Goal: Task Accomplishment & Management: Use online tool/utility

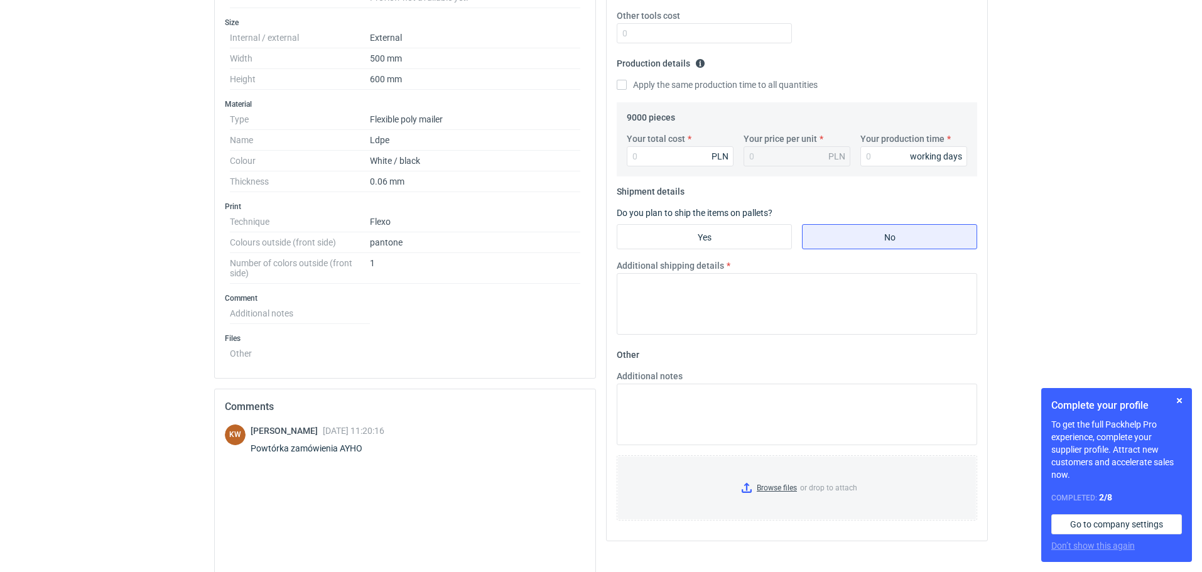
scroll to position [339, 0]
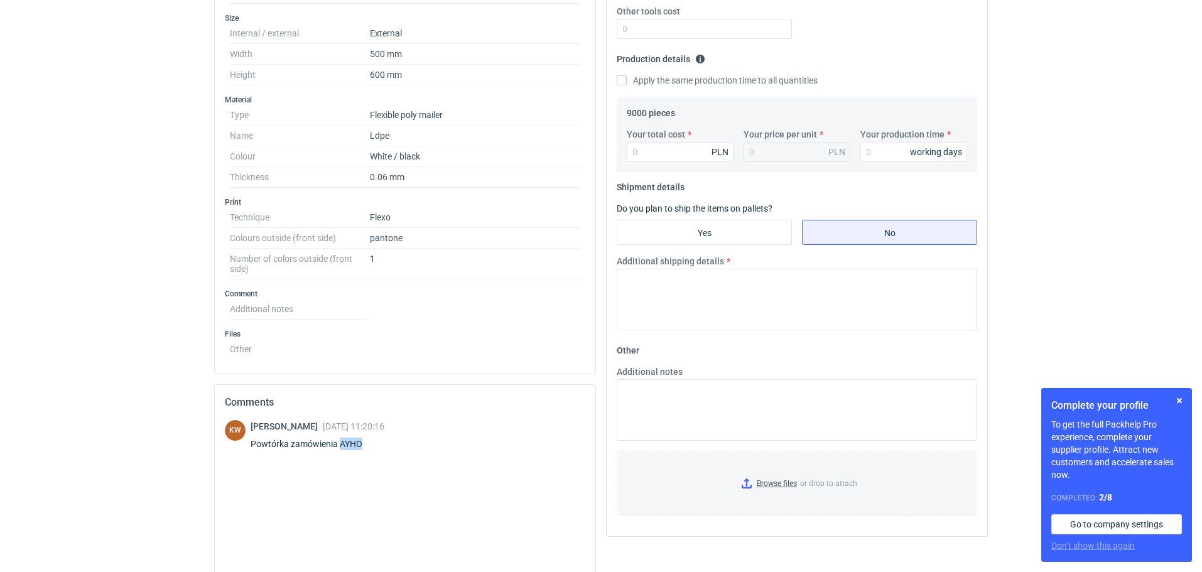
drag, startPoint x: 367, startPoint y: 442, endPoint x: 340, endPoint y: 442, distance: 26.4
click at [340, 442] on div "Powtórka zamówienia AYHO" at bounding box center [318, 444] width 134 height 13
copy div "AYHO"
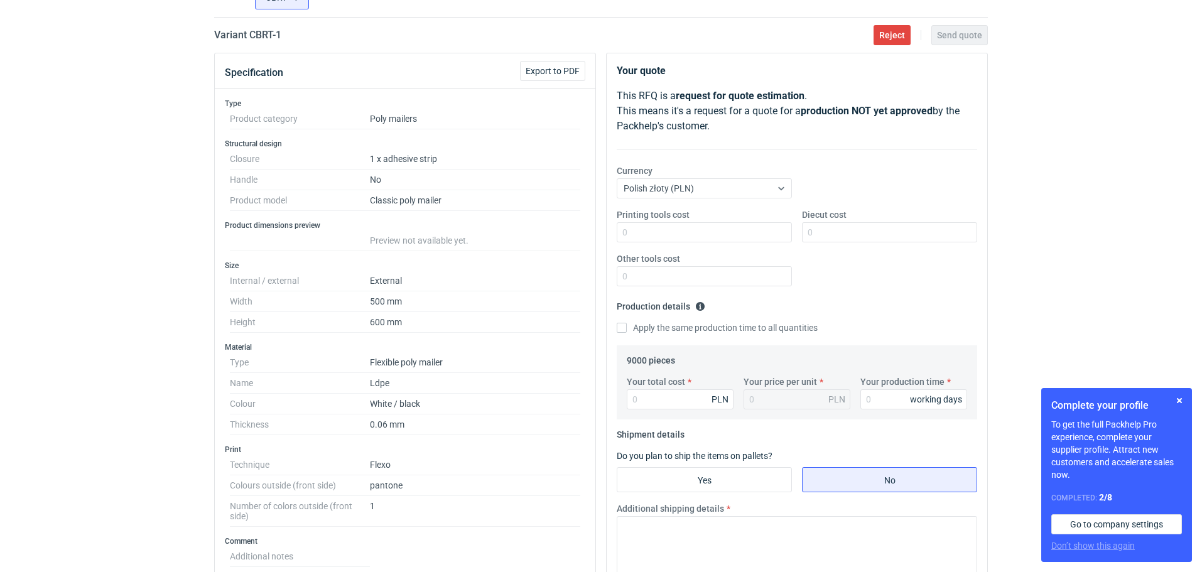
scroll to position [89, 0]
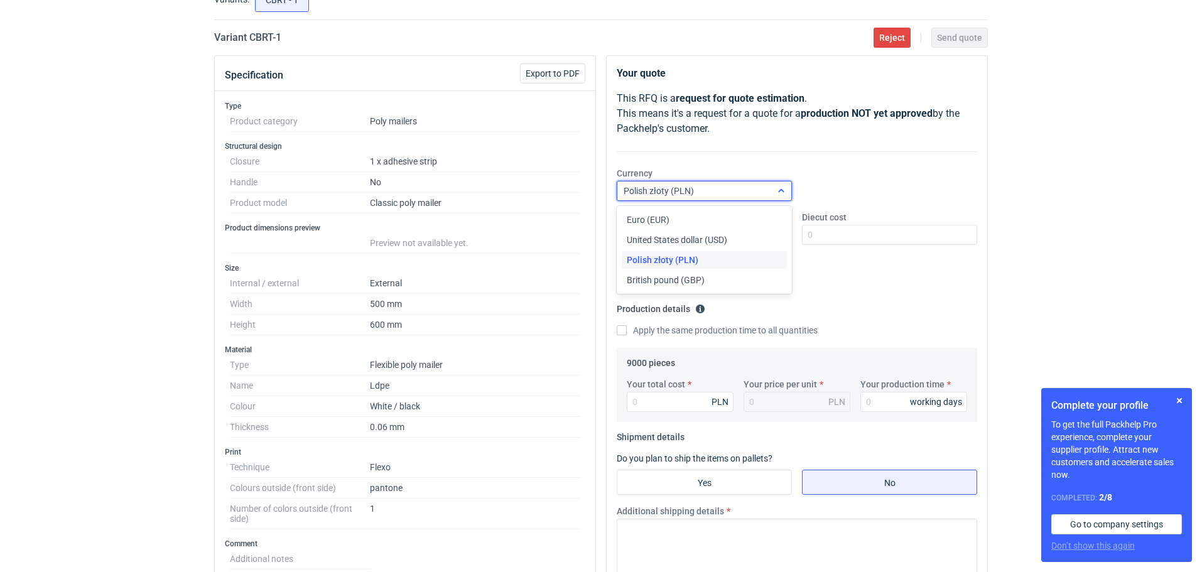
click at [783, 190] on icon at bounding box center [781, 191] width 10 height 10
click at [763, 214] on div "Euro (EUR)" at bounding box center [704, 220] width 155 height 13
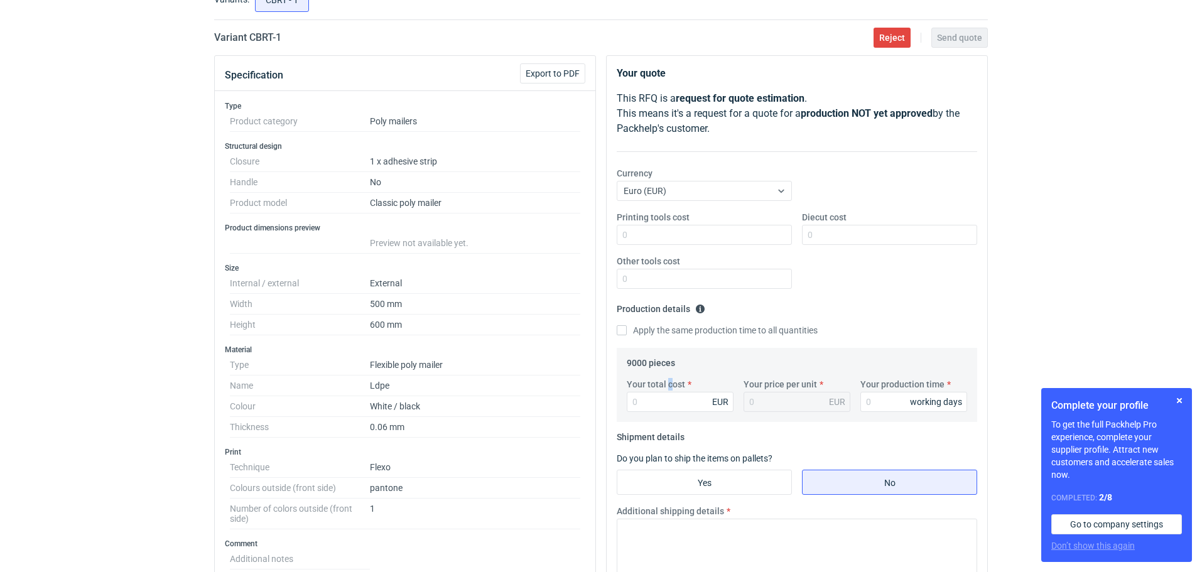
click at [670, 386] on label "Your total cost" at bounding box center [656, 384] width 58 height 13
click at [665, 401] on input "Your total cost" at bounding box center [680, 402] width 107 height 20
type input "1170"
type input "0.13"
type input "1170"
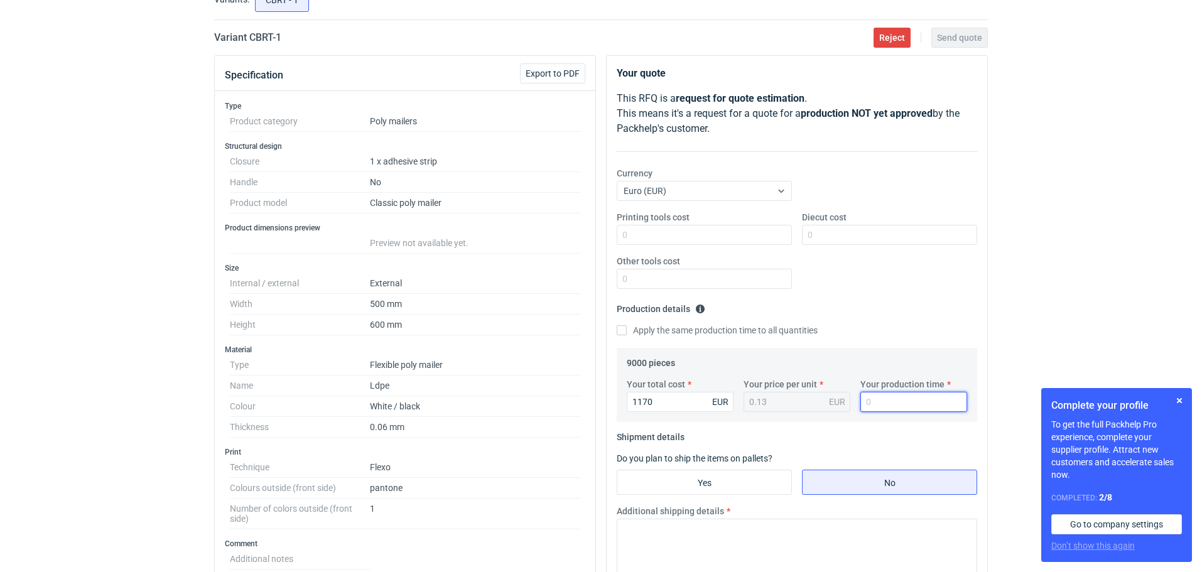
click at [898, 403] on input "Your production time" at bounding box center [914, 402] width 107 height 20
type input "25"
click at [712, 474] on input "Yes" at bounding box center [705, 483] width 174 height 24
radio input "true"
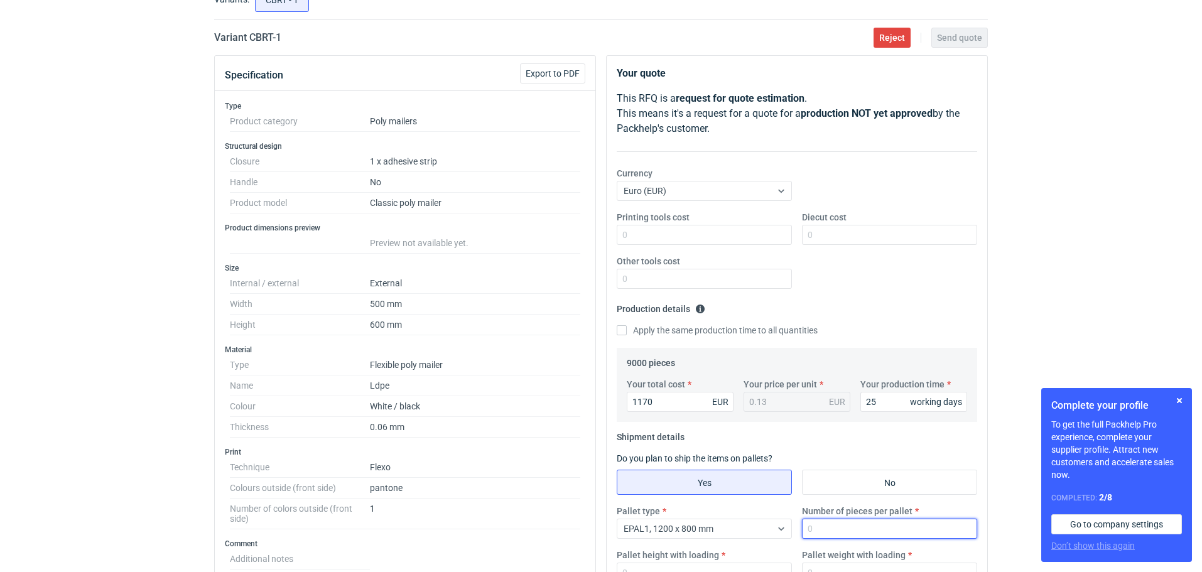
click at [813, 528] on input "Number of pieces per pallet" at bounding box center [889, 529] width 175 height 20
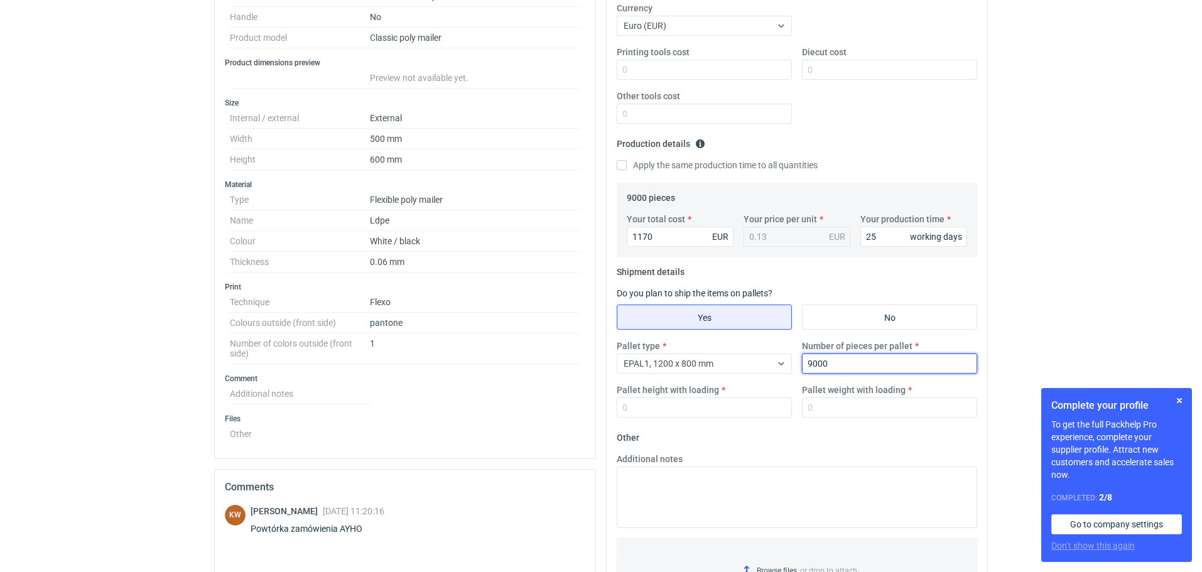
scroll to position [256, 0]
type input "9000"
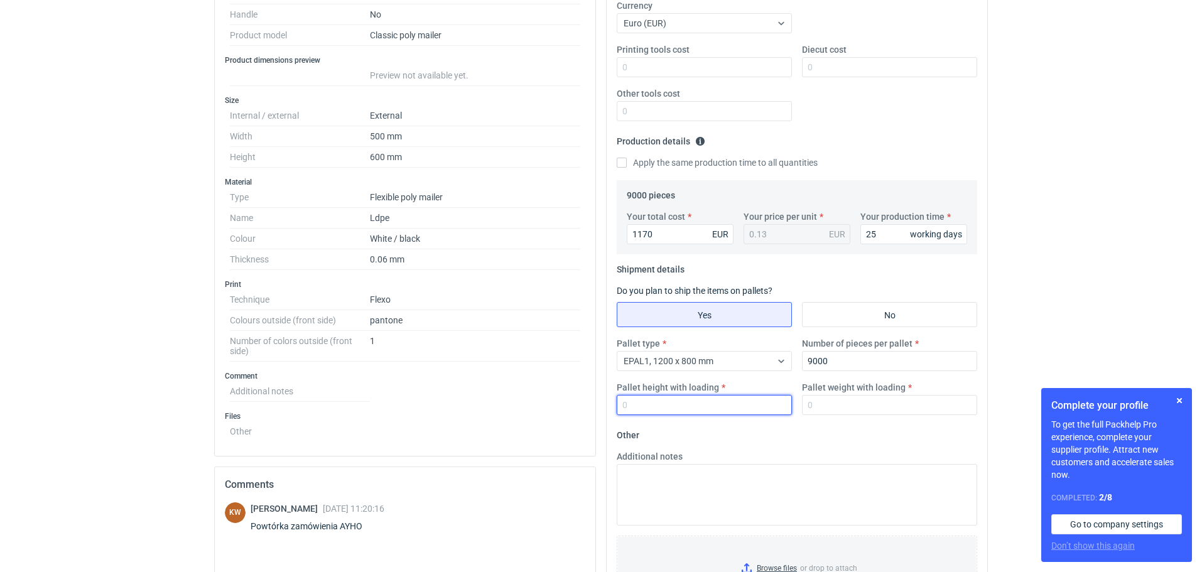
click at [643, 403] on input "Pallet height with loading" at bounding box center [704, 405] width 175 height 20
type input "140"
click at [824, 407] on input "Pallet weight with loading" at bounding box center [889, 405] width 175 height 20
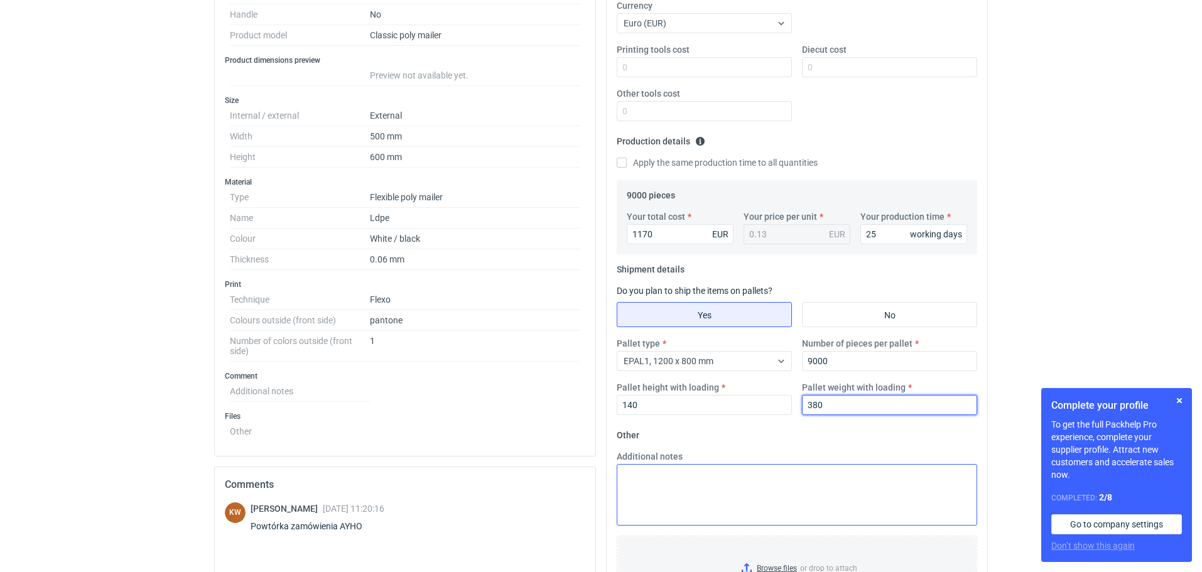
type input "380"
click at [651, 465] on textarea "Additional notes" at bounding box center [797, 495] width 361 height 62
paste textarea "Termin realizacji ok 3 tygodnie od akceptacji grafiki Ważność cen 30 dni Dostaw…"
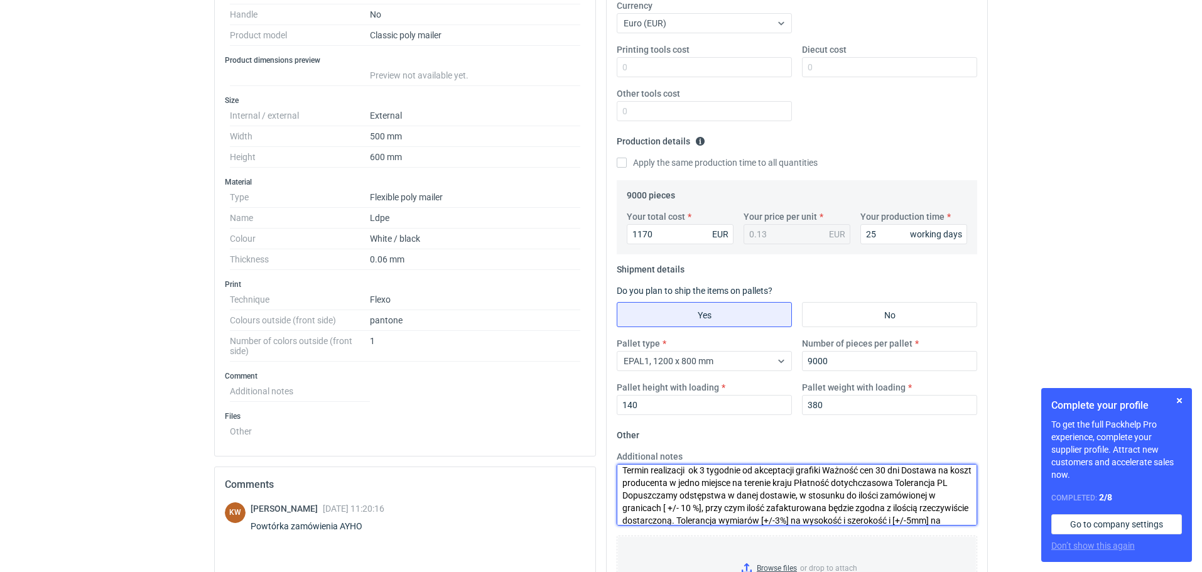
scroll to position [0, 0]
click at [704, 474] on textarea "Termin realizacji ok 3 tygodnie od akceptacji grafiki Ważność cen 30 dni Dostaw…" at bounding box center [797, 495] width 361 height 62
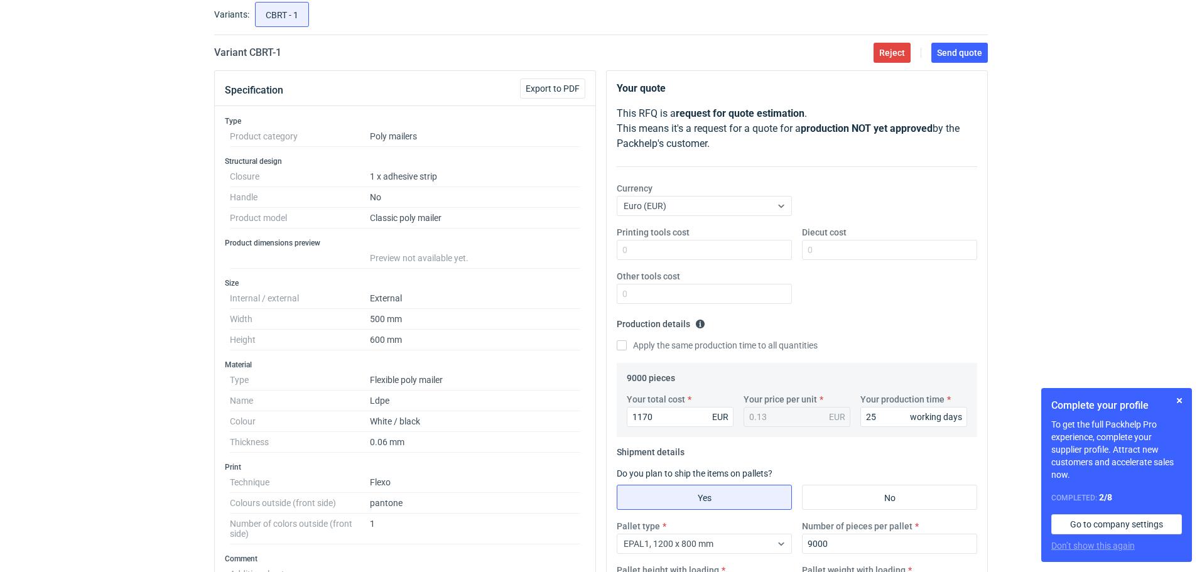
scroll to position [69, 0]
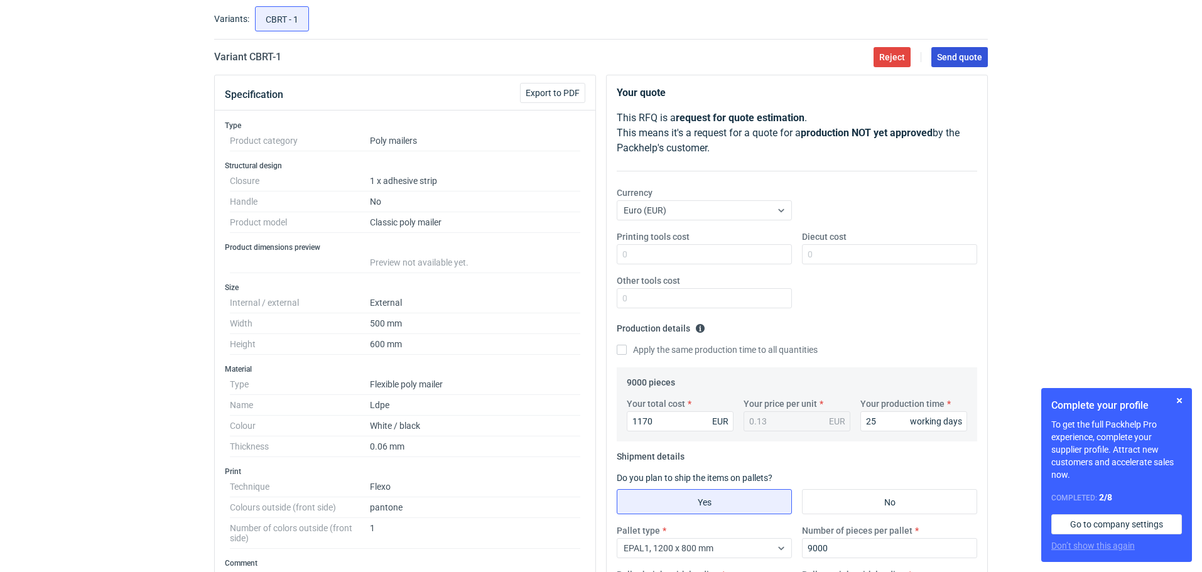
type textarea "Termin realizacji 3/4 tygodnie od akceptacji grafiki Ważność cen 30 dni Dostawa…"
click at [961, 53] on span "Send quote" at bounding box center [959, 57] width 45 height 9
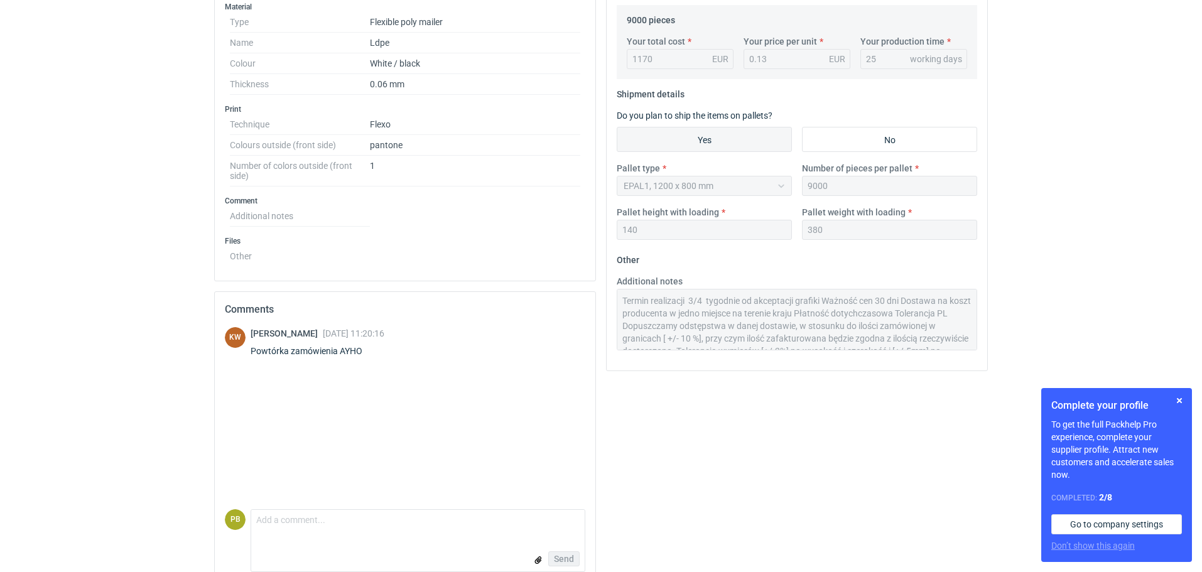
scroll to position [452, 0]
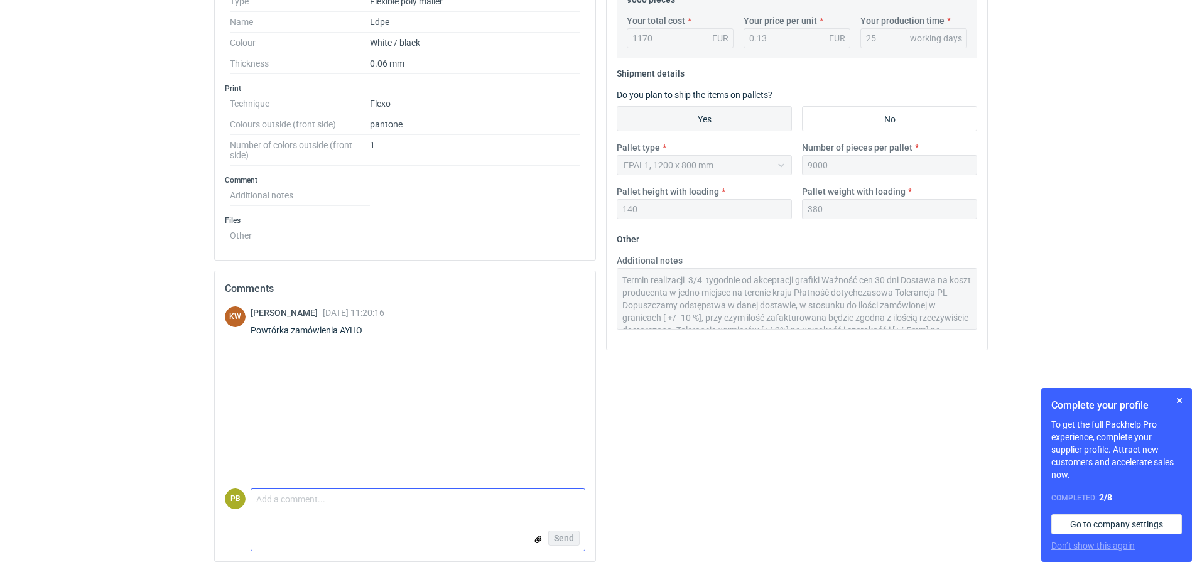
click at [258, 498] on textarea "Comment message" at bounding box center [418, 502] width 334 height 26
type textarea "[PERSON_NAME], nakład 20 000 jak ostatnio cena 12,00 eur/100 szt."
click at [557, 534] on span "Send" at bounding box center [564, 538] width 20 height 9
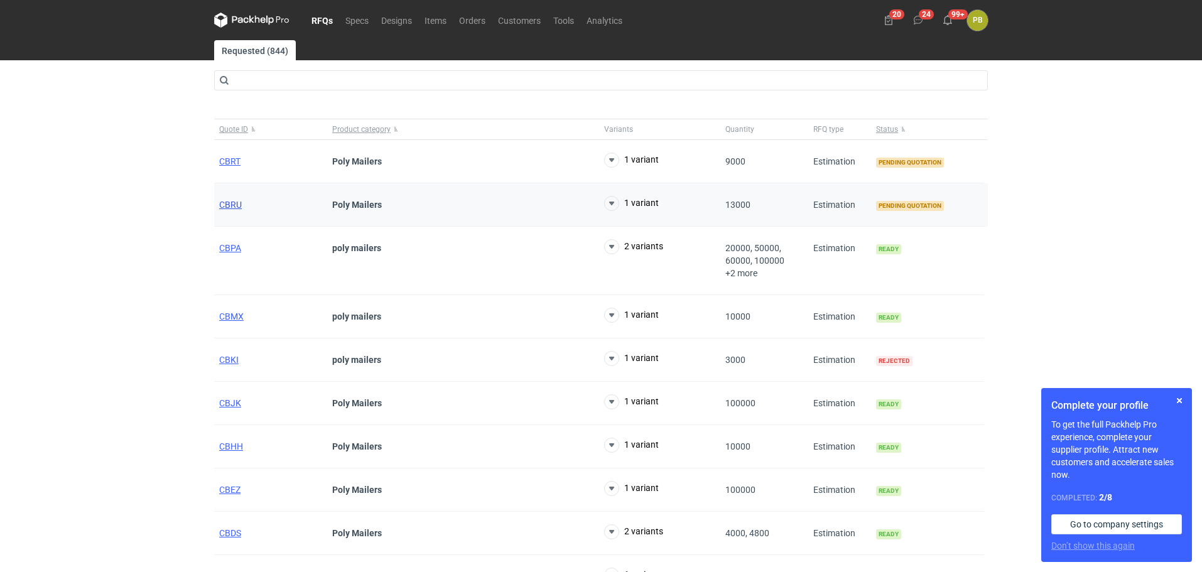
click at [222, 202] on span "CBRU" at bounding box center [230, 205] width 23 height 10
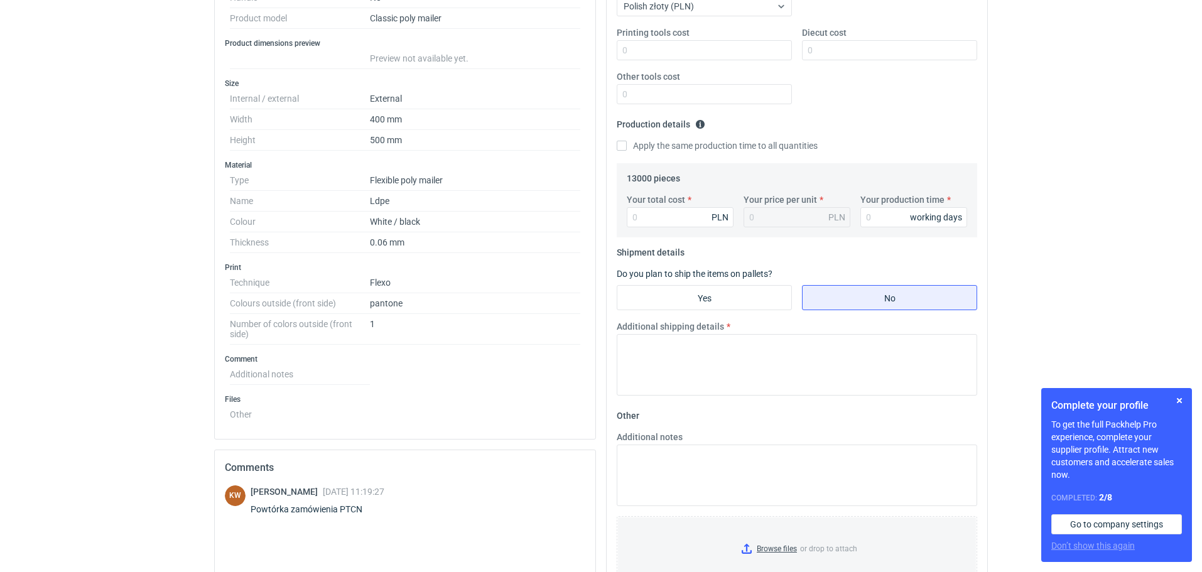
scroll to position [275, 0]
drag, startPoint x: 370, startPoint y: 505, endPoint x: 340, endPoint y: 515, distance: 31.6
click at [340, 515] on div "[PERSON_NAME] [DATE] 11:19:27 Powtórka zamówienia PTCN" at bounding box center [318, 501] width 134 height 35
copy div "PTCN"
click at [1065, 164] on div "RFQs Specs Designs Items Orders Customers Tools Analytics 20 24 99+ PB Piotr Bo…" at bounding box center [601, 11] width 1202 height 572
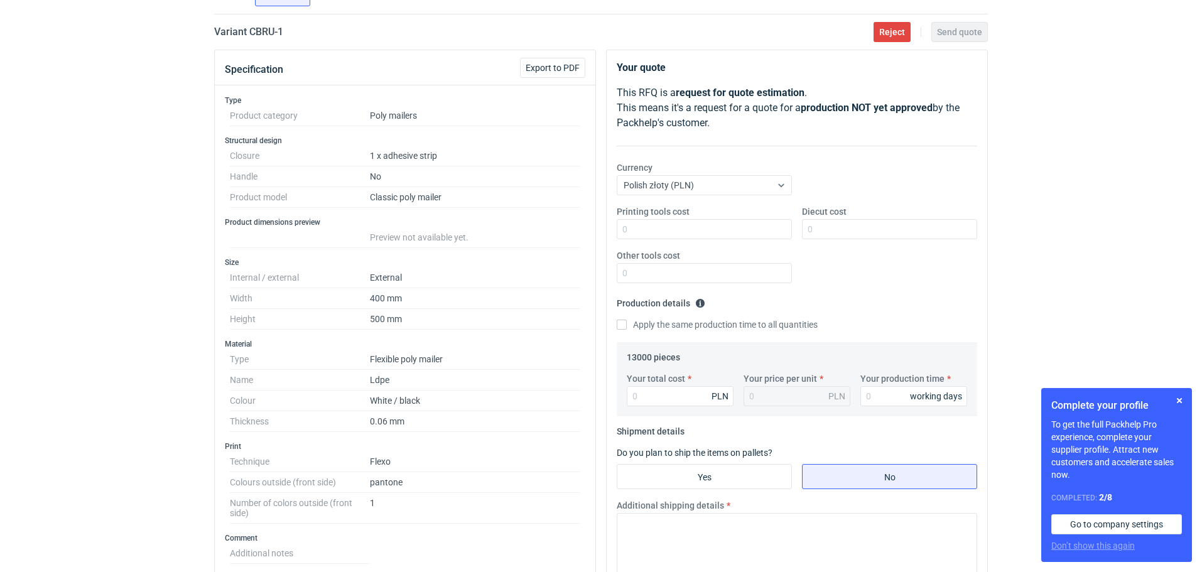
scroll to position [0, 0]
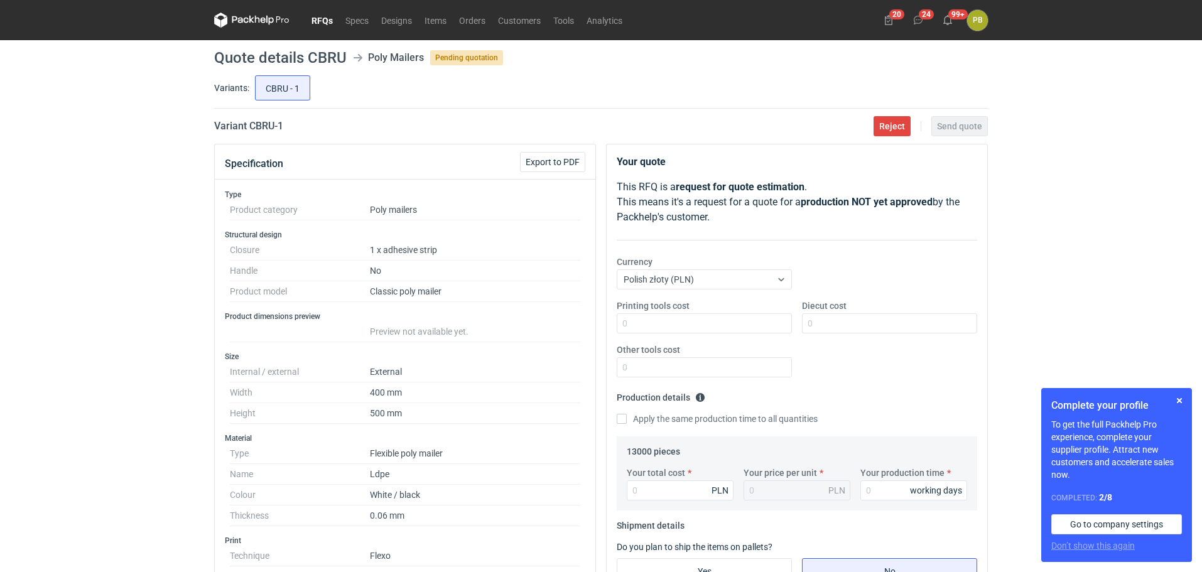
click at [323, 19] on link "RFQs" at bounding box center [322, 20] width 34 height 15
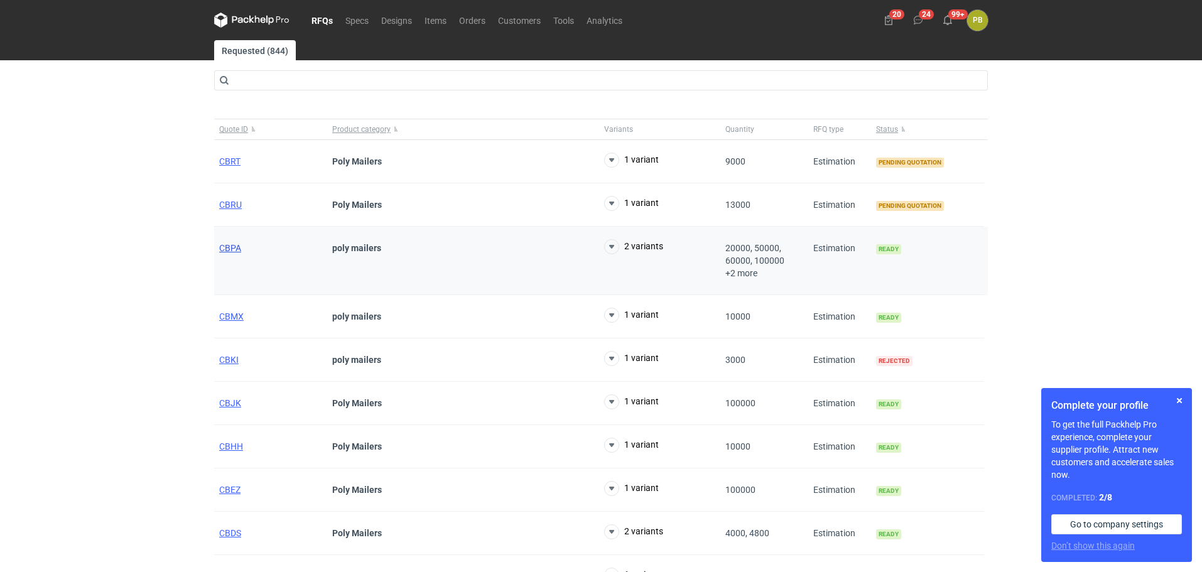
click at [229, 244] on span "CBPA" at bounding box center [230, 248] width 22 height 10
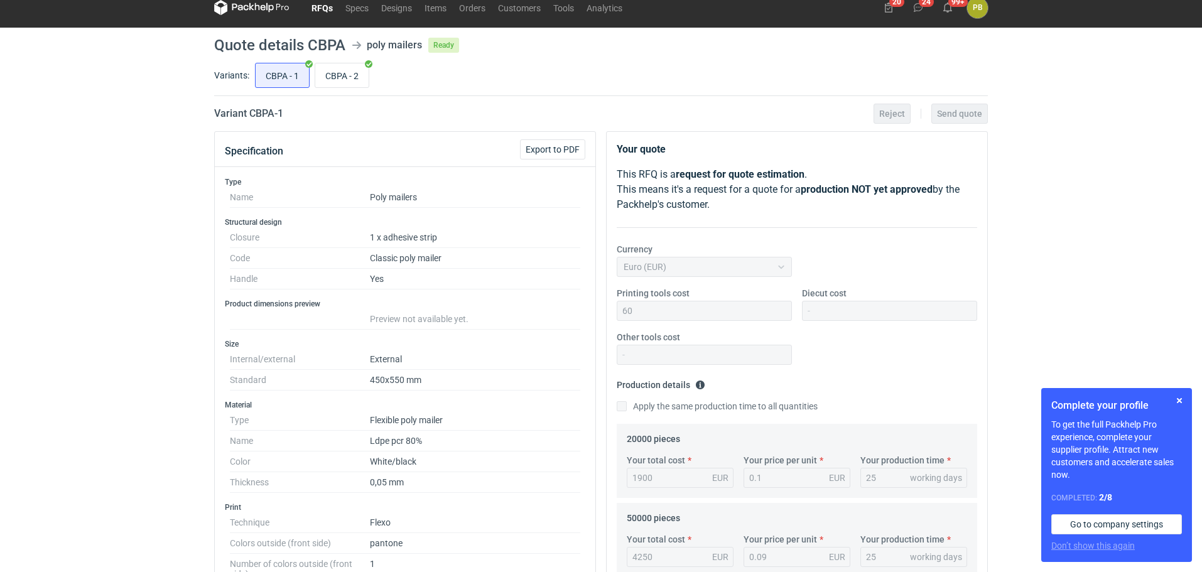
scroll to position [8, 0]
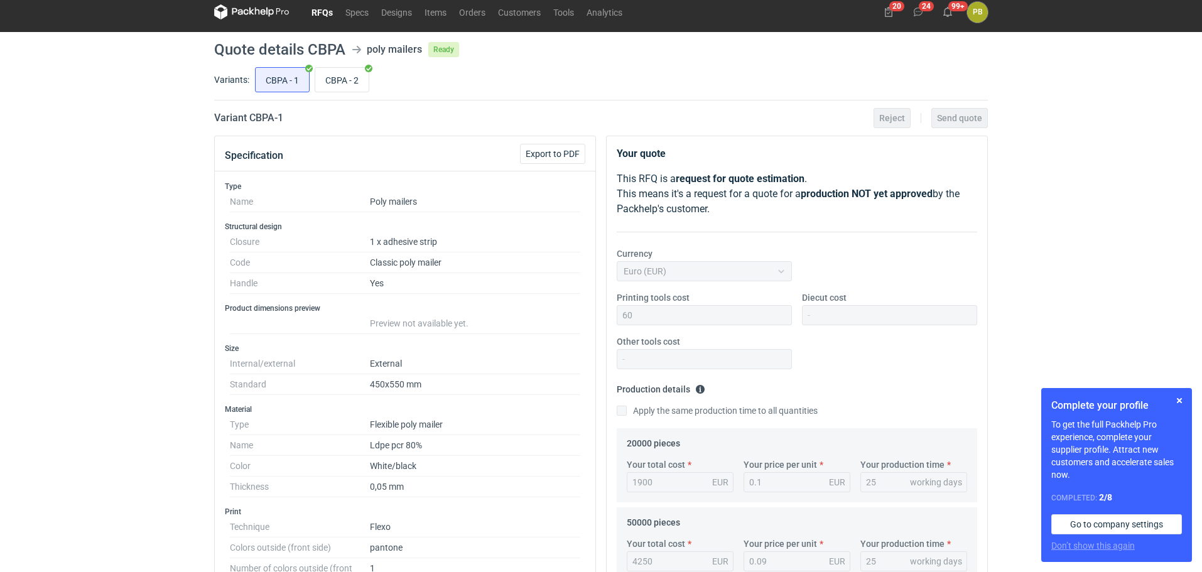
click at [317, 8] on link "RFQs" at bounding box center [322, 11] width 34 height 15
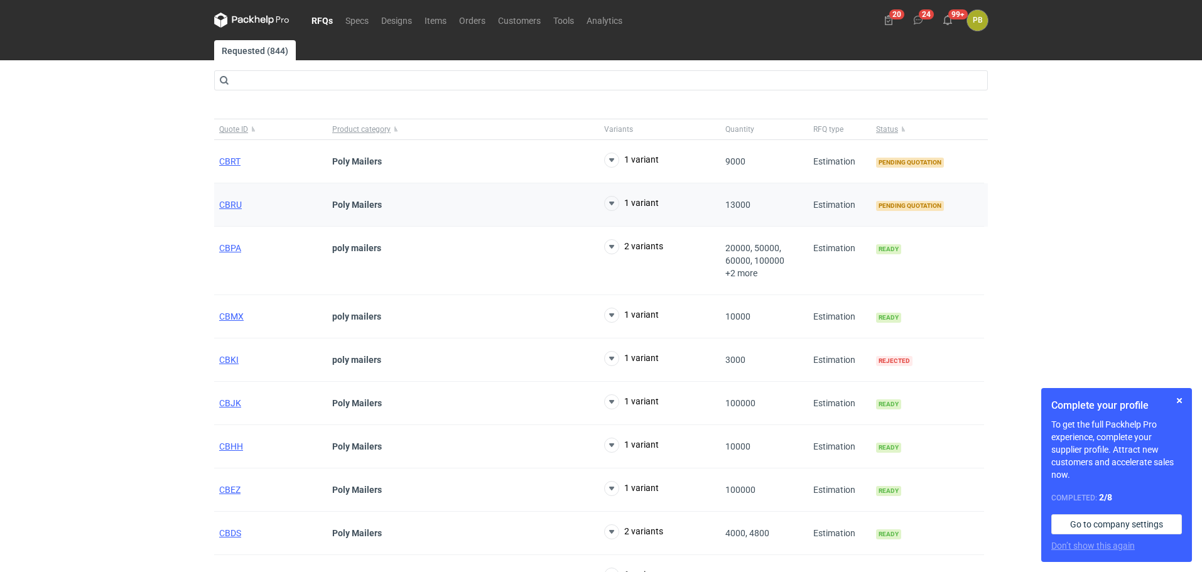
click at [230, 199] on div "CBRU" at bounding box center [270, 204] width 113 height 43
click at [230, 202] on span "CBRU" at bounding box center [230, 205] width 23 height 10
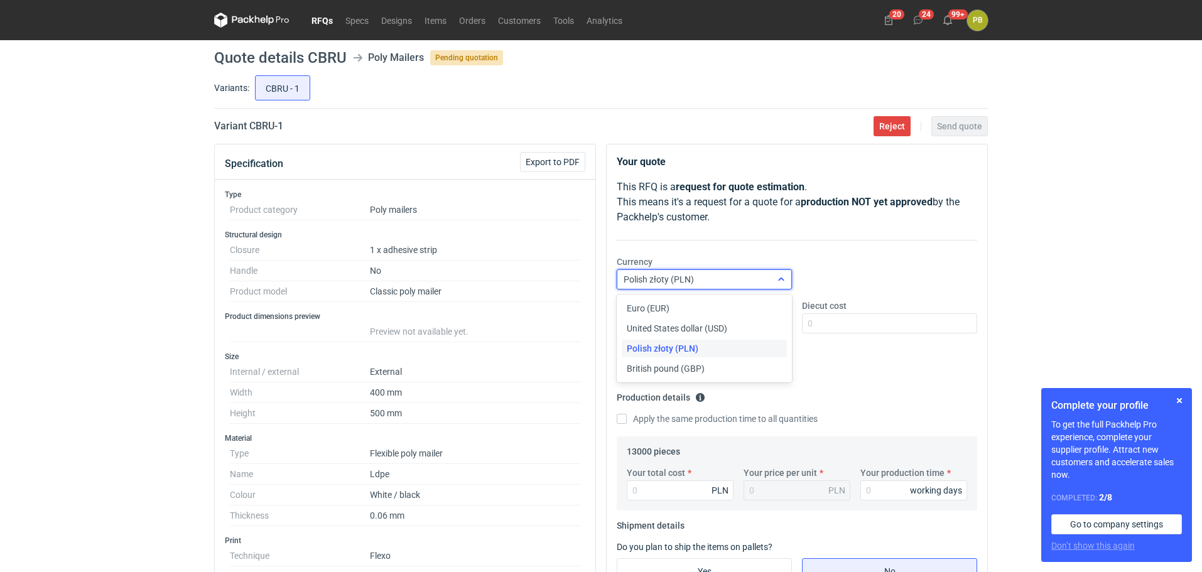
click at [783, 275] on icon at bounding box center [781, 280] width 10 height 10
click at [765, 310] on div "Euro (EUR)" at bounding box center [704, 308] width 155 height 13
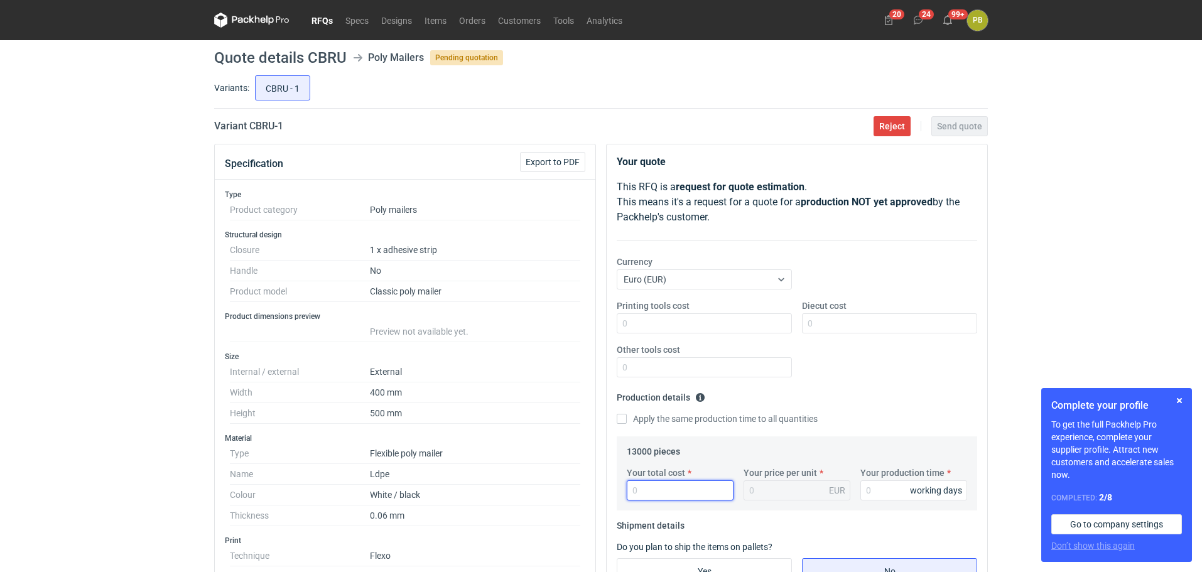
click at [646, 489] on input "Your total cost" at bounding box center [680, 491] width 107 height 20
type input "1235"
type input "0.1"
type input "1235"
click at [886, 491] on input "Your production time" at bounding box center [914, 491] width 107 height 20
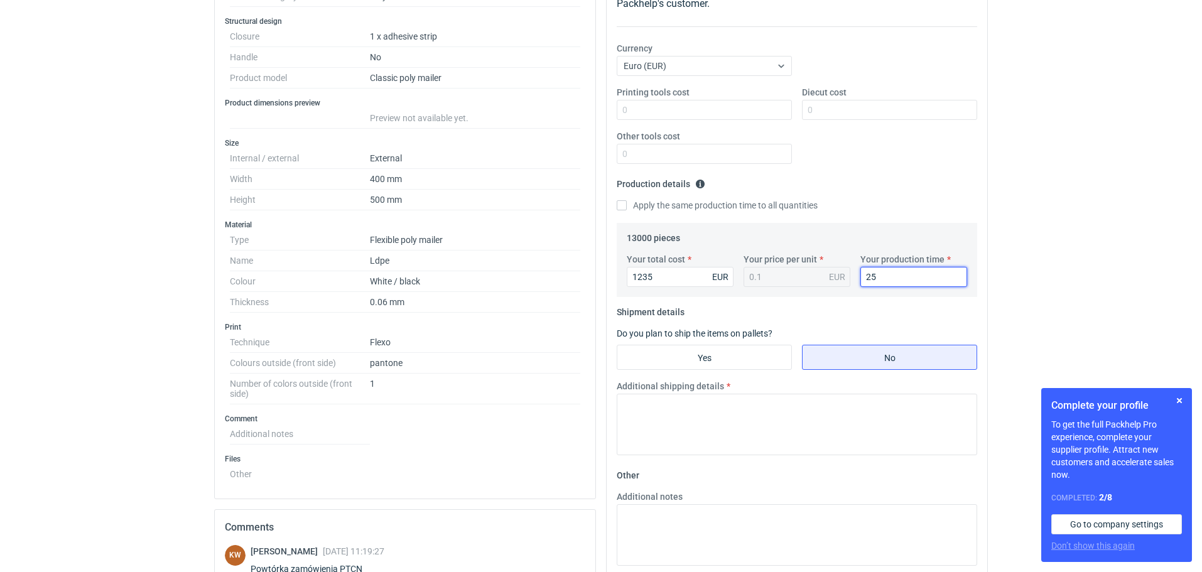
scroll to position [225, 0]
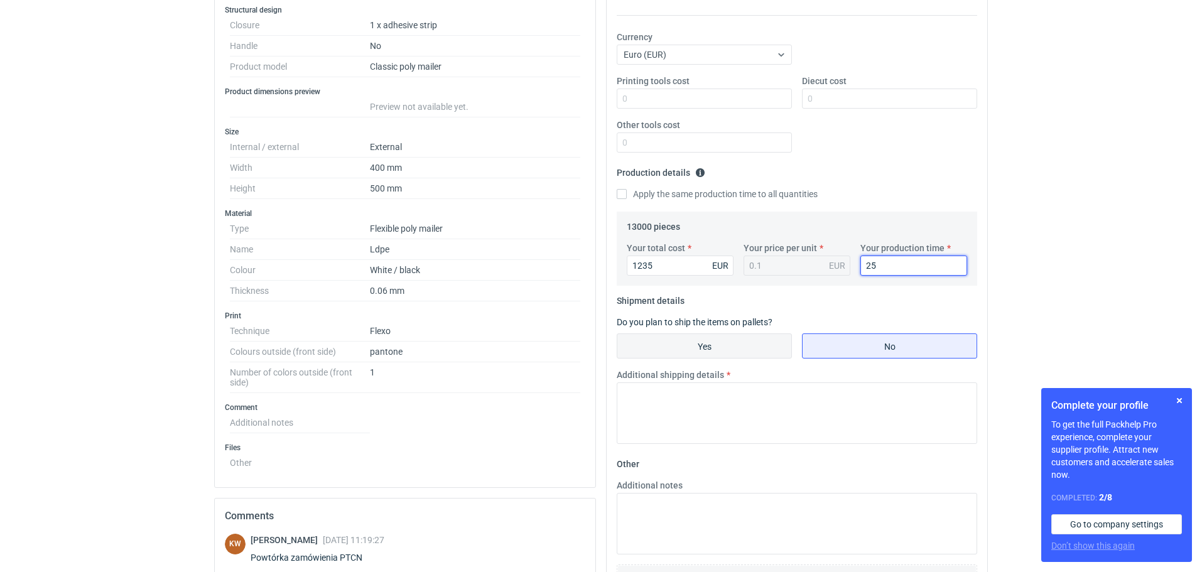
type input "25"
click at [748, 336] on input "Yes" at bounding box center [705, 346] width 174 height 24
radio input "true"
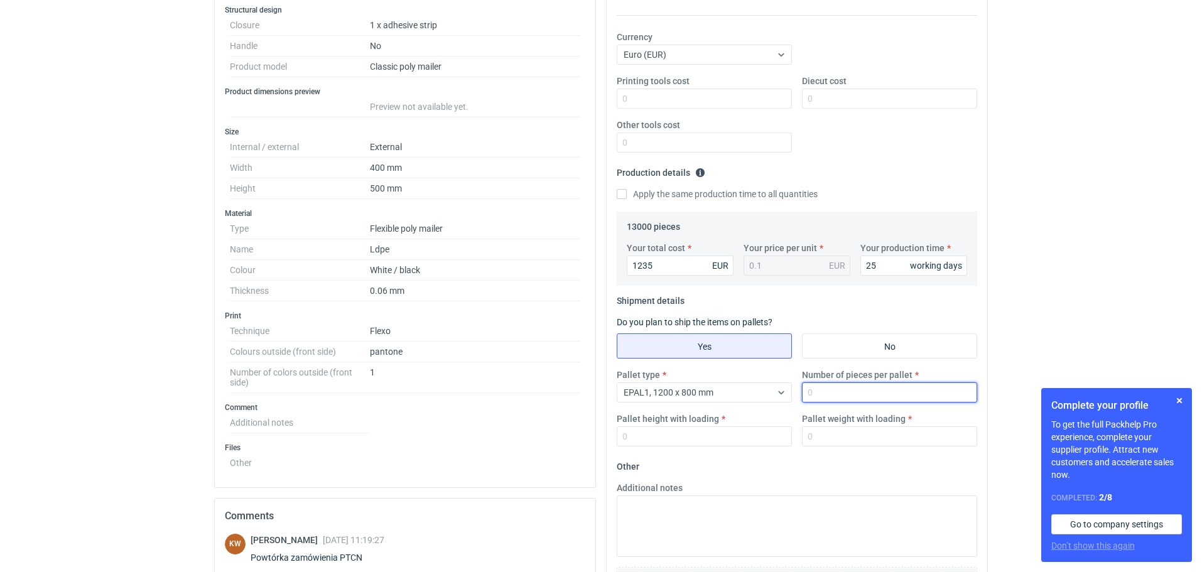
click at [865, 394] on input "Number of pieces per pallet" at bounding box center [889, 393] width 175 height 20
type input "13000"
click at [665, 434] on input "Pallet height with loading" at bounding box center [704, 437] width 175 height 20
type input "140"
click at [849, 434] on input "Pallet weight with loading" at bounding box center [889, 437] width 175 height 20
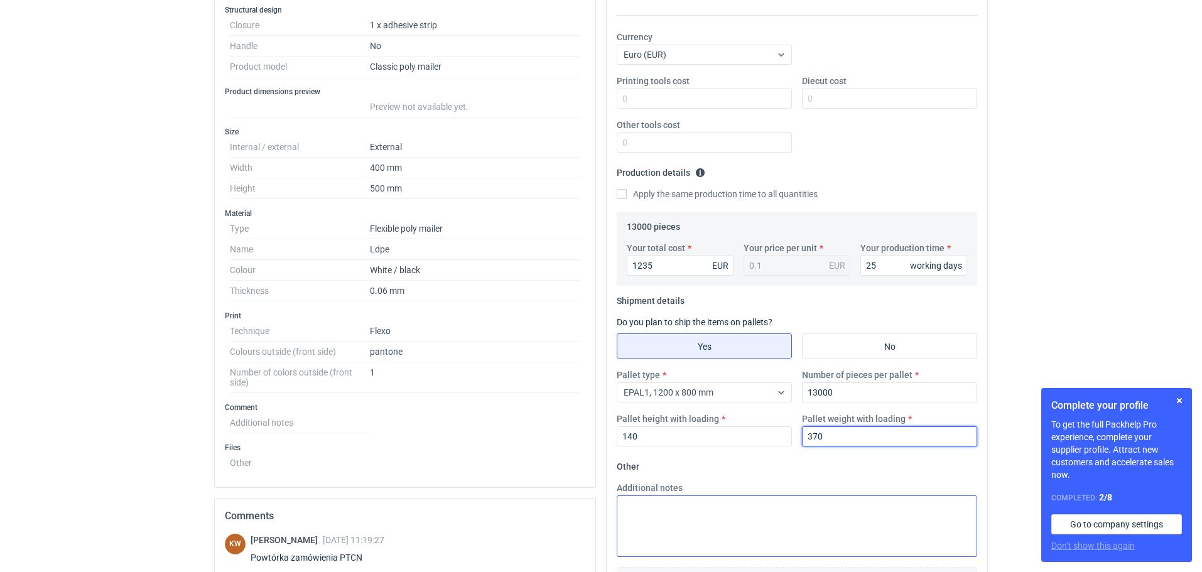
type input "370"
click at [638, 506] on textarea "Additional notes" at bounding box center [797, 527] width 361 height 62
paste textarea "Termin realizacji ok 3 tygodnie od akceptacji grafiki Ważność cen 30 dni Dostaw…"
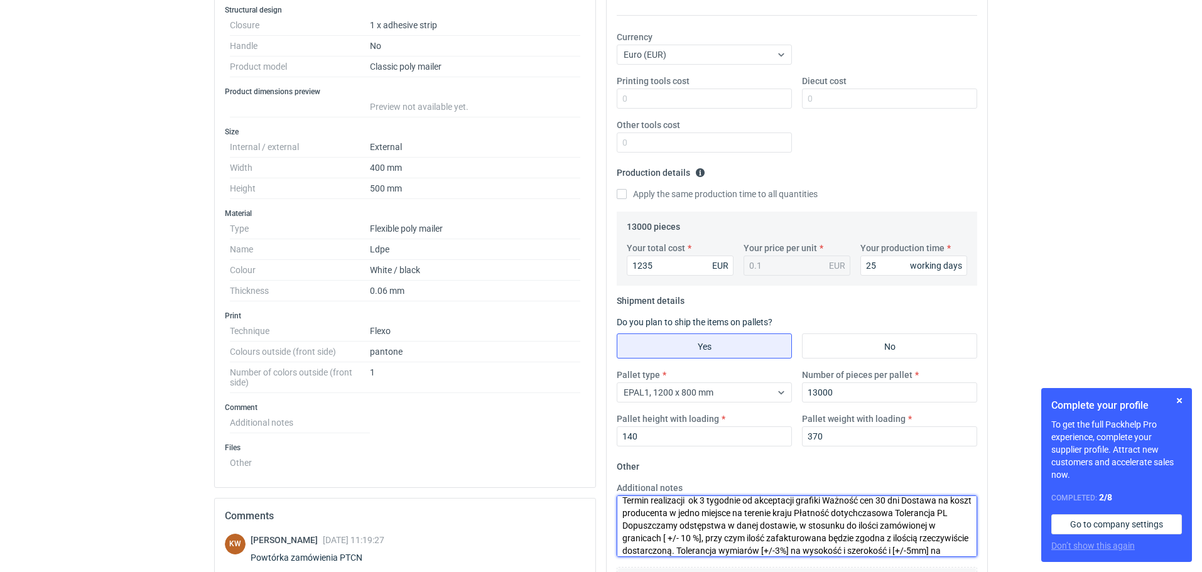
scroll to position [0, 0]
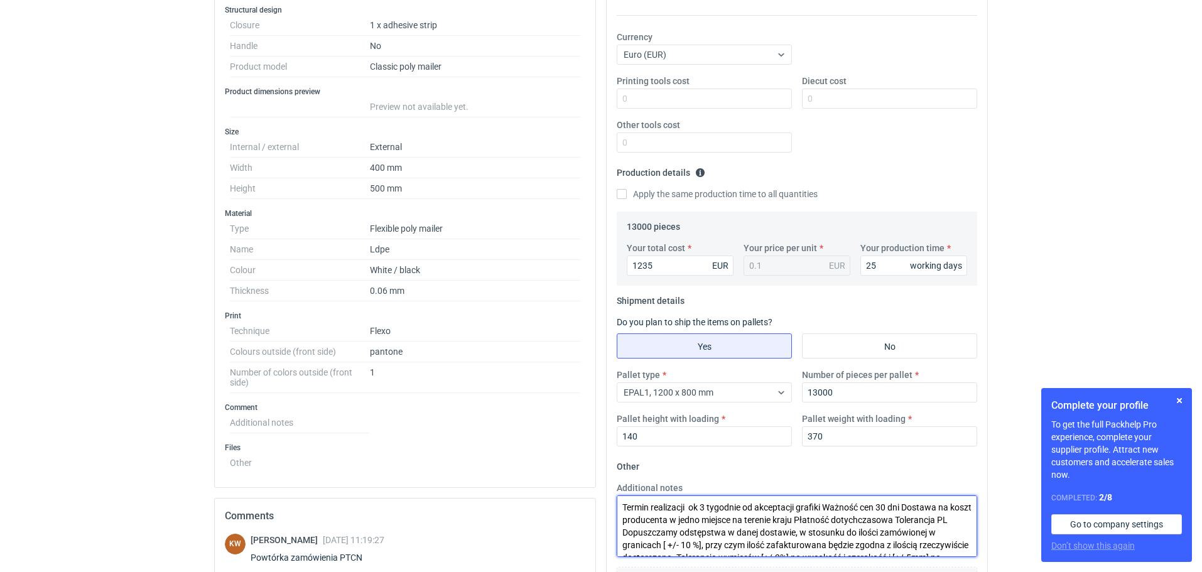
click at [707, 504] on textarea "Termin realizacji ok 3 tygodnie od akceptacji grafiki Ważność cen 30 dni Dostaw…" at bounding box center [797, 527] width 361 height 62
click at [701, 507] on textarea "Termin realizacji ok 3/4 tygodnie od akceptacji grafiki Ważność cen 30 dni Dost…" at bounding box center [797, 527] width 361 height 62
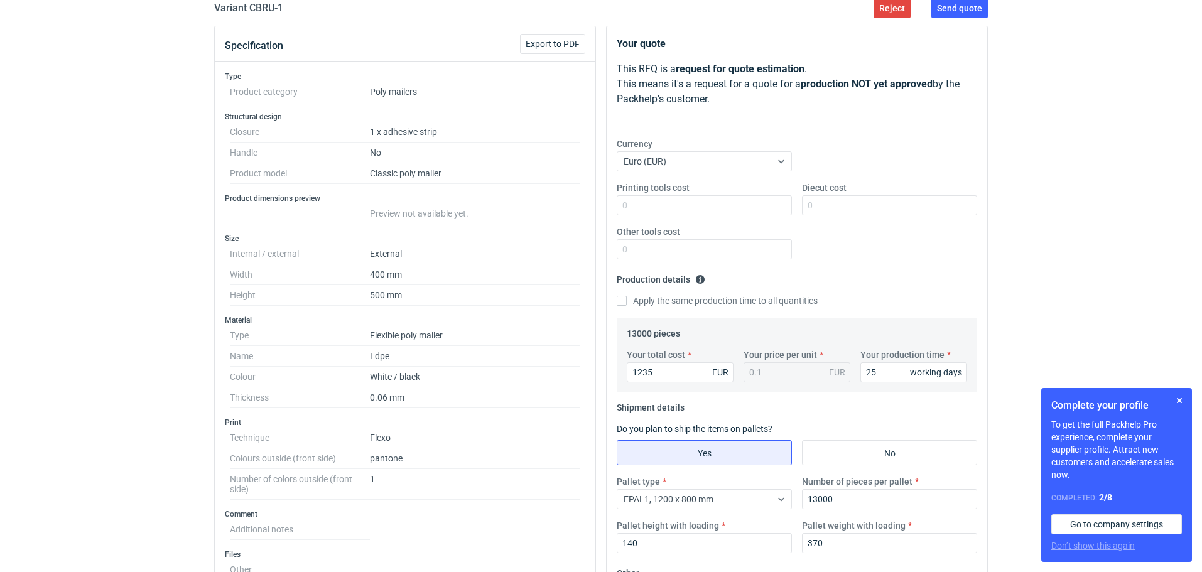
scroll to position [107, 0]
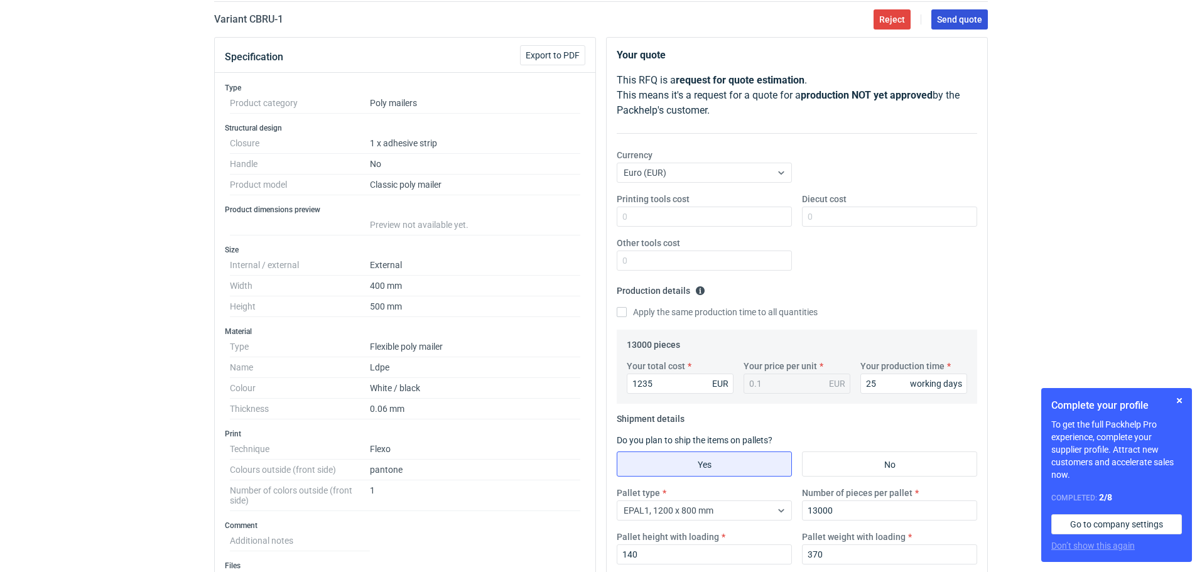
type textarea "Termin realizacji 3/4 tygodnie od akceptacji grafiki Ważność cen 30 dni Dostawa…"
click at [970, 18] on span "Send quote" at bounding box center [959, 19] width 45 height 9
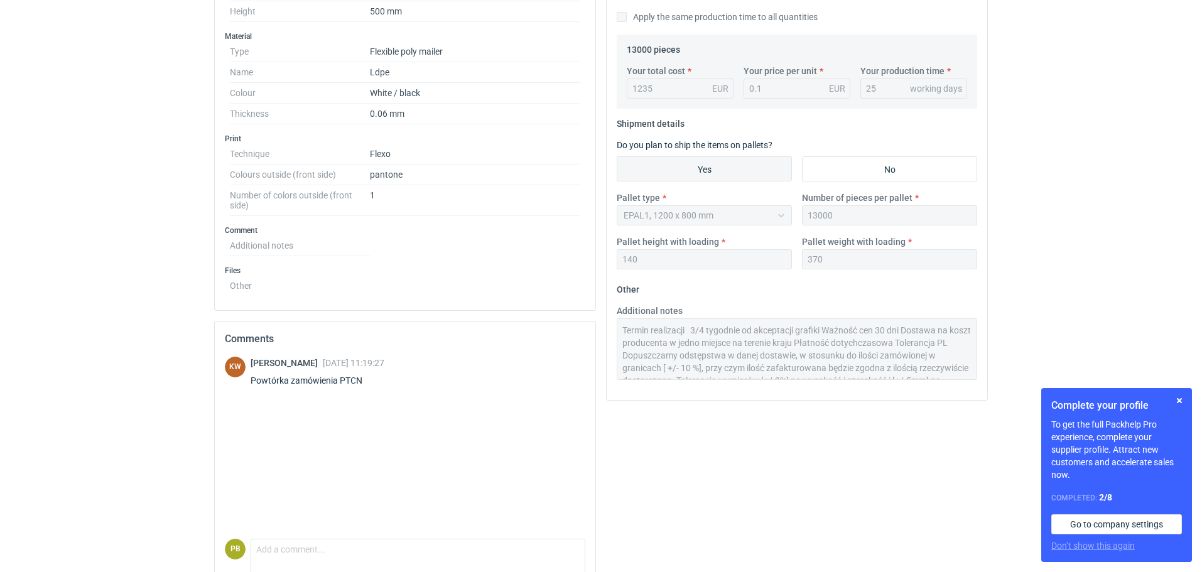
scroll to position [452, 0]
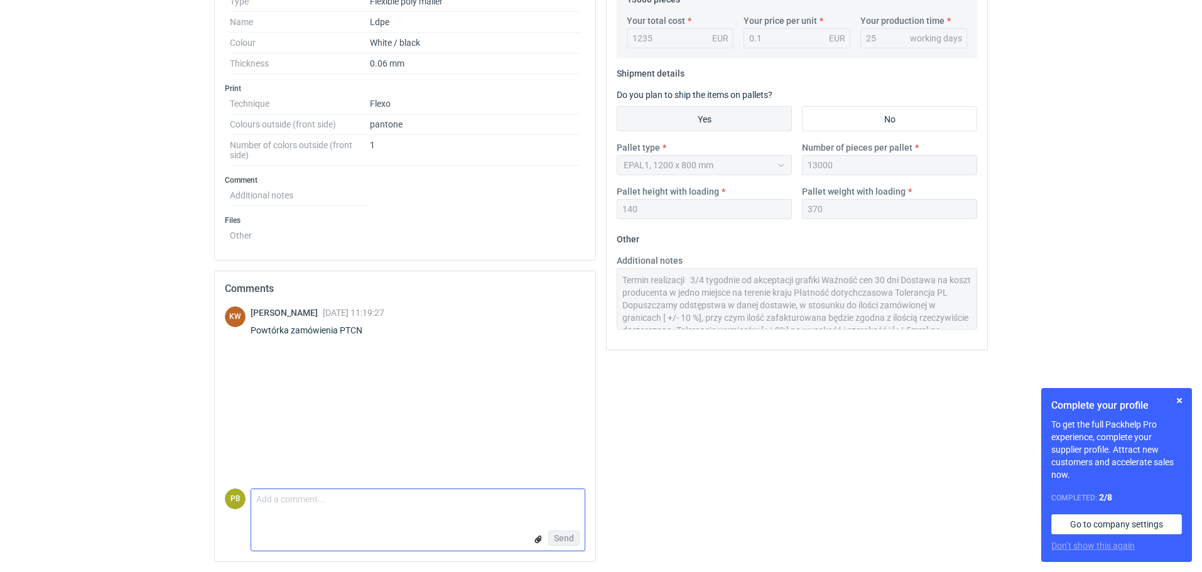
click at [259, 499] on textarea "Comment message" at bounding box center [418, 502] width 334 height 26
type textarea "Pani Klaudio, nakład 20 000 jak ostatnio cena 8,50 eur/100 szt."
click at [569, 537] on span "Send" at bounding box center [564, 538] width 20 height 9
click at [1178, 401] on button "button" at bounding box center [1179, 400] width 15 height 15
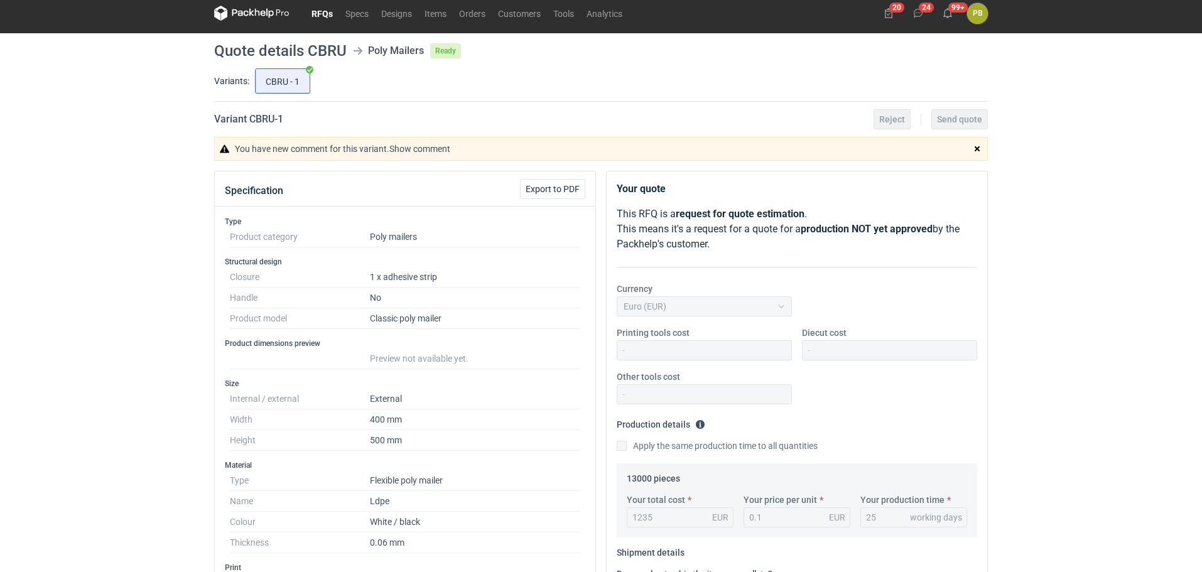
scroll to position [0, 0]
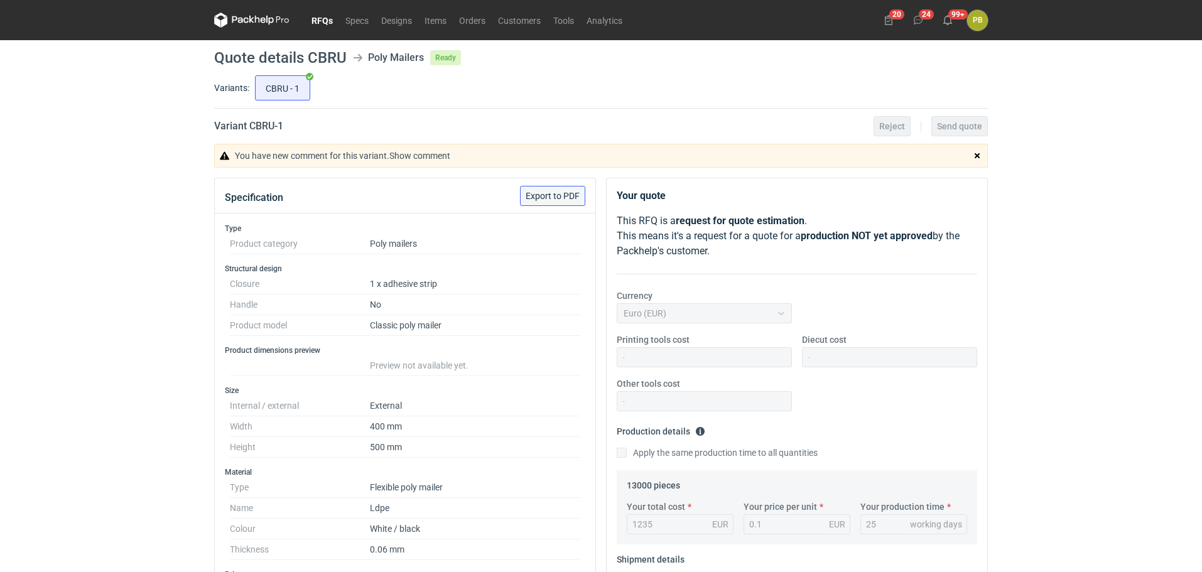
click at [541, 194] on span "Export to PDF" at bounding box center [553, 196] width 54 height 9
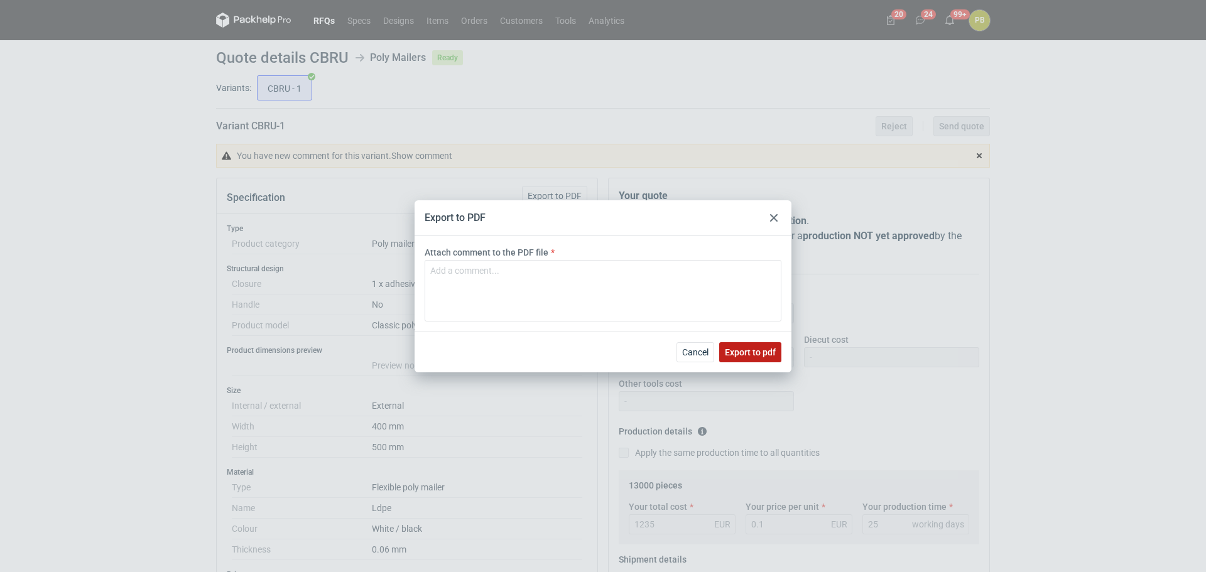
click at [739, 350] on span "Export to pdf" at bounding box center [750, 352] width 51 height 9
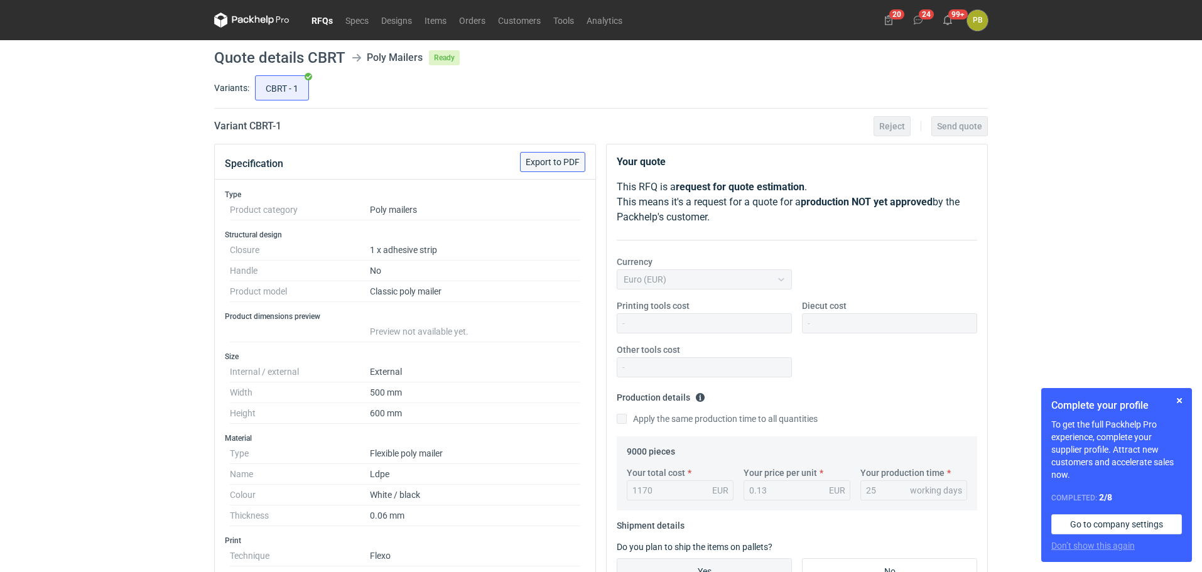
click at [540, 158] on span "Export to PDF" at bounding box center [553, 162] width 54 height 9
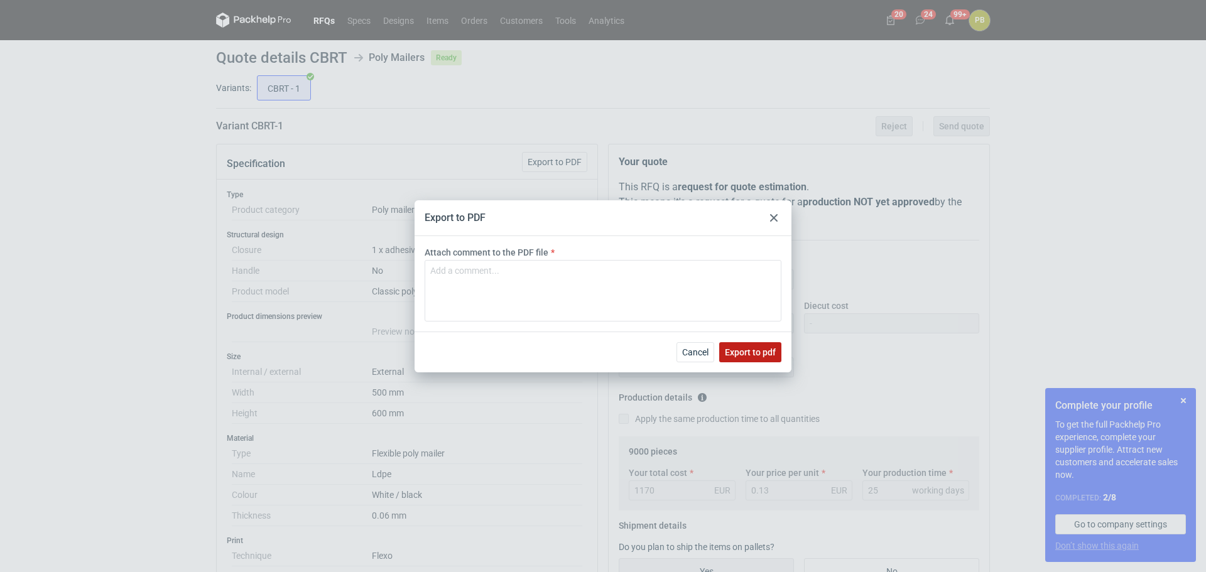
click at [749, 348] on span "Export to pdf" at bounding box center [750, 352] width 51 height 9
